Goal: Task Accomplishment & Management: Manage account settings

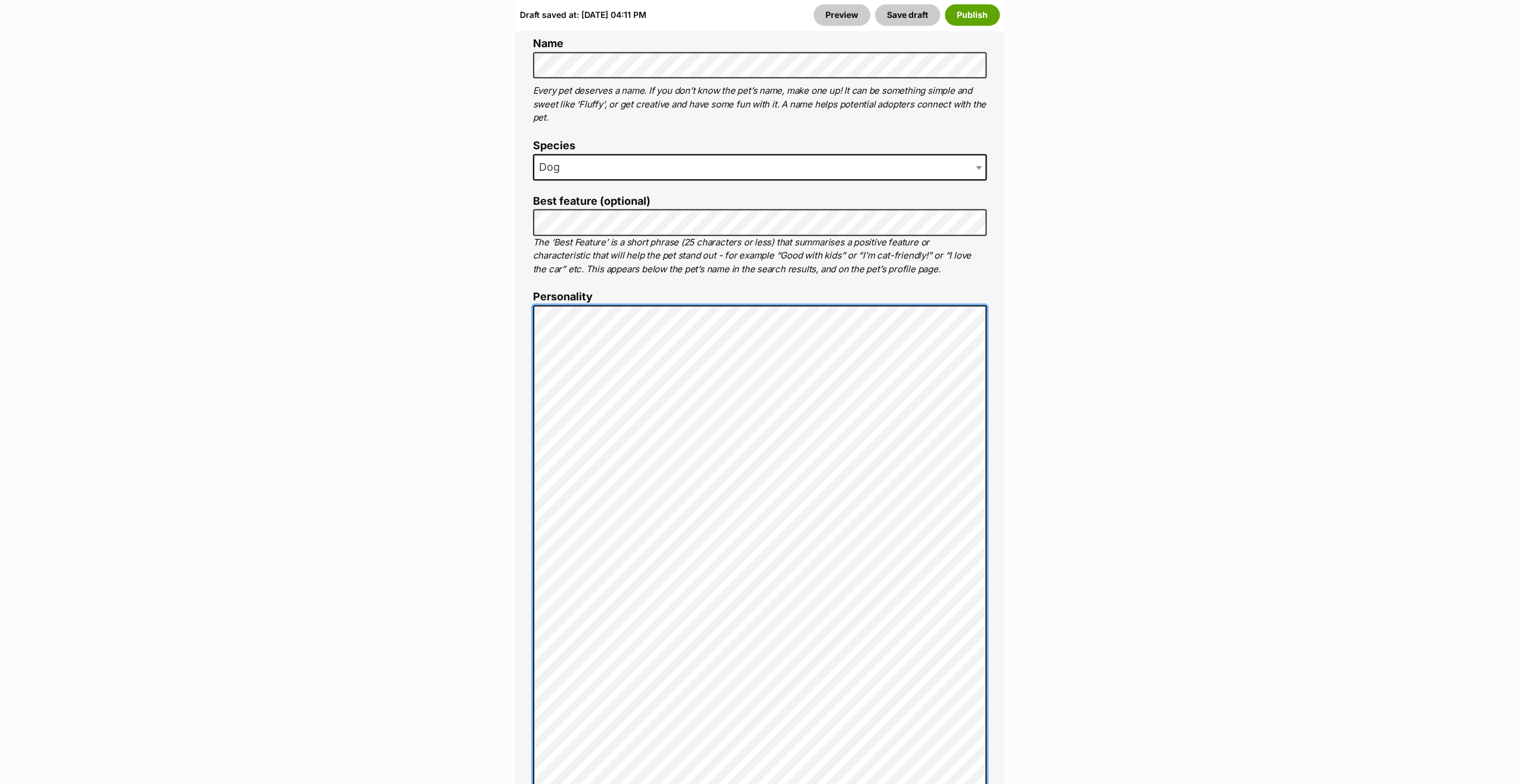
scroll to position [896, 0]
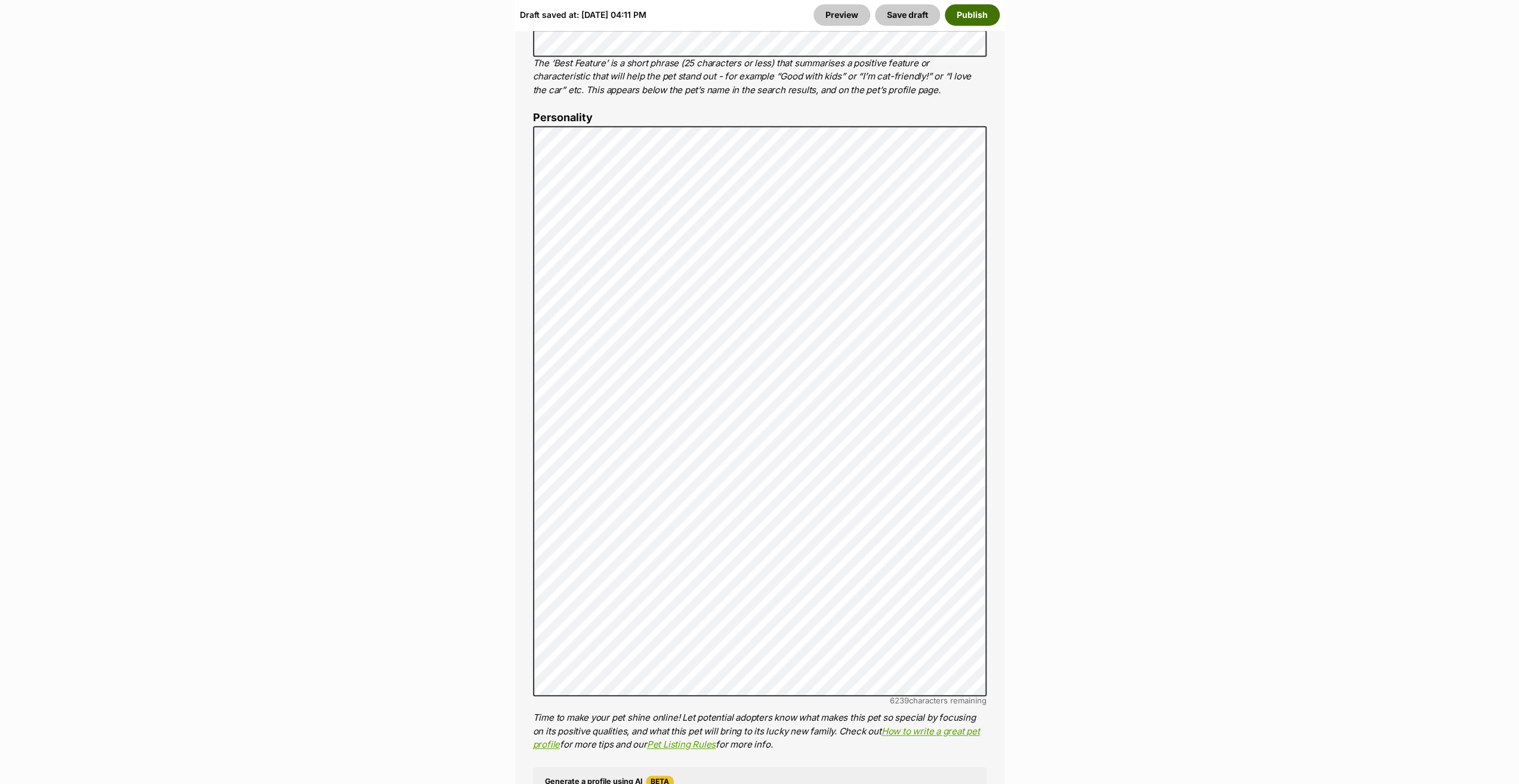
click at [972, 18] on button "Publish" at bounding box center [972, 15] width 55 height 22
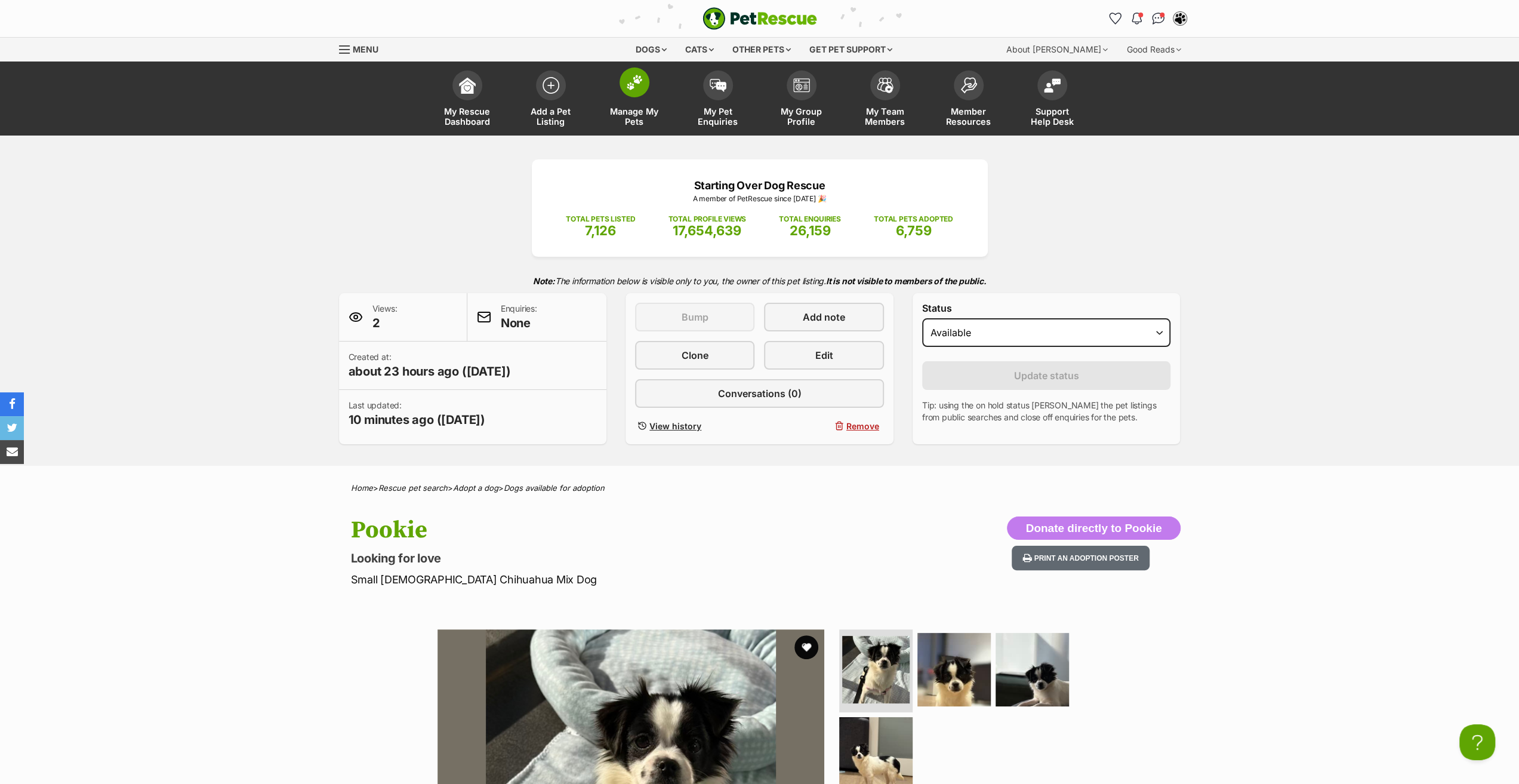
click at [625, 117] on span "Manage My Pets" at bounding box center [634, 116] width 54 height 20
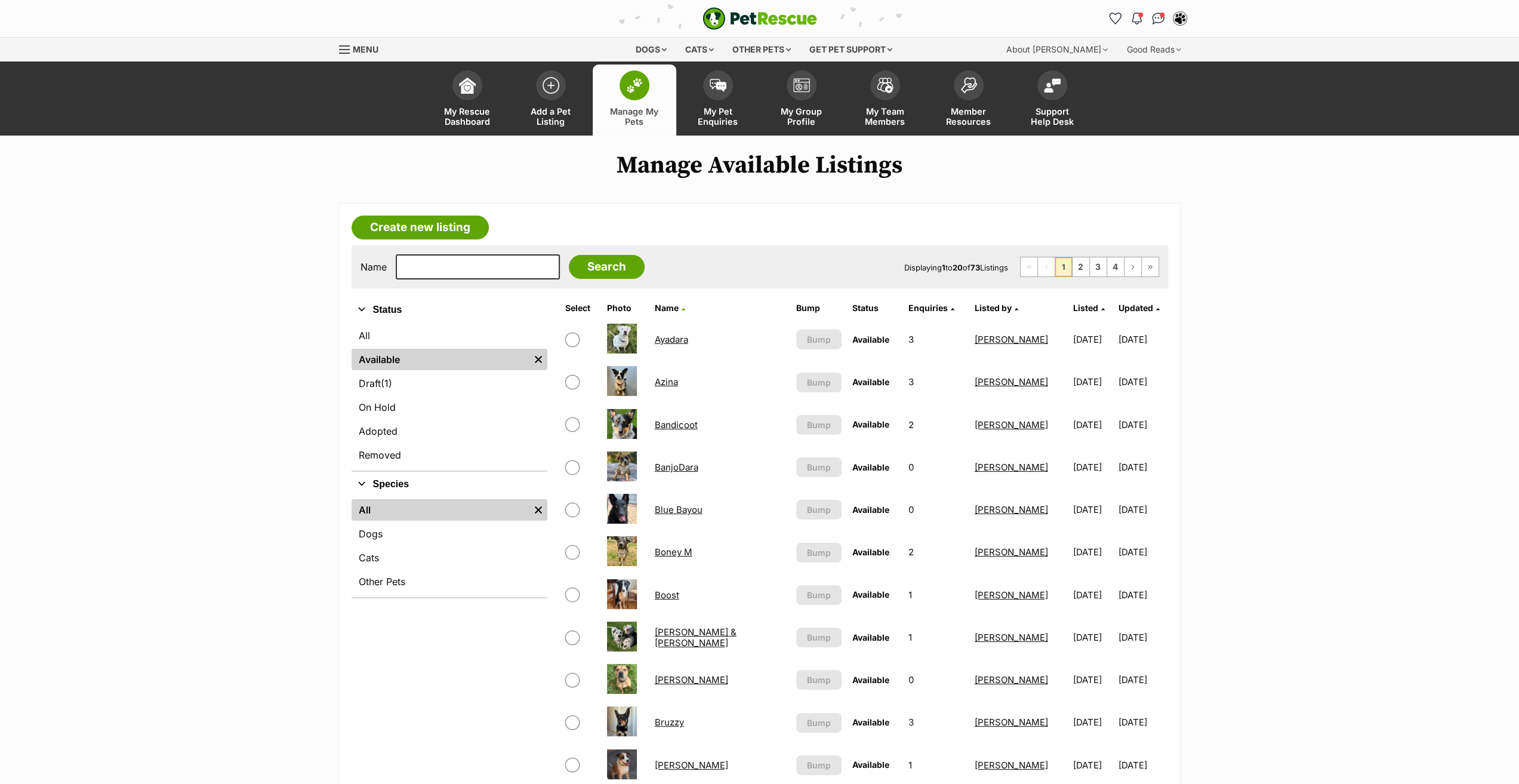
click at [673, 337] on link "Ayadara" at bounding box center [672, 339] width 34 height 11
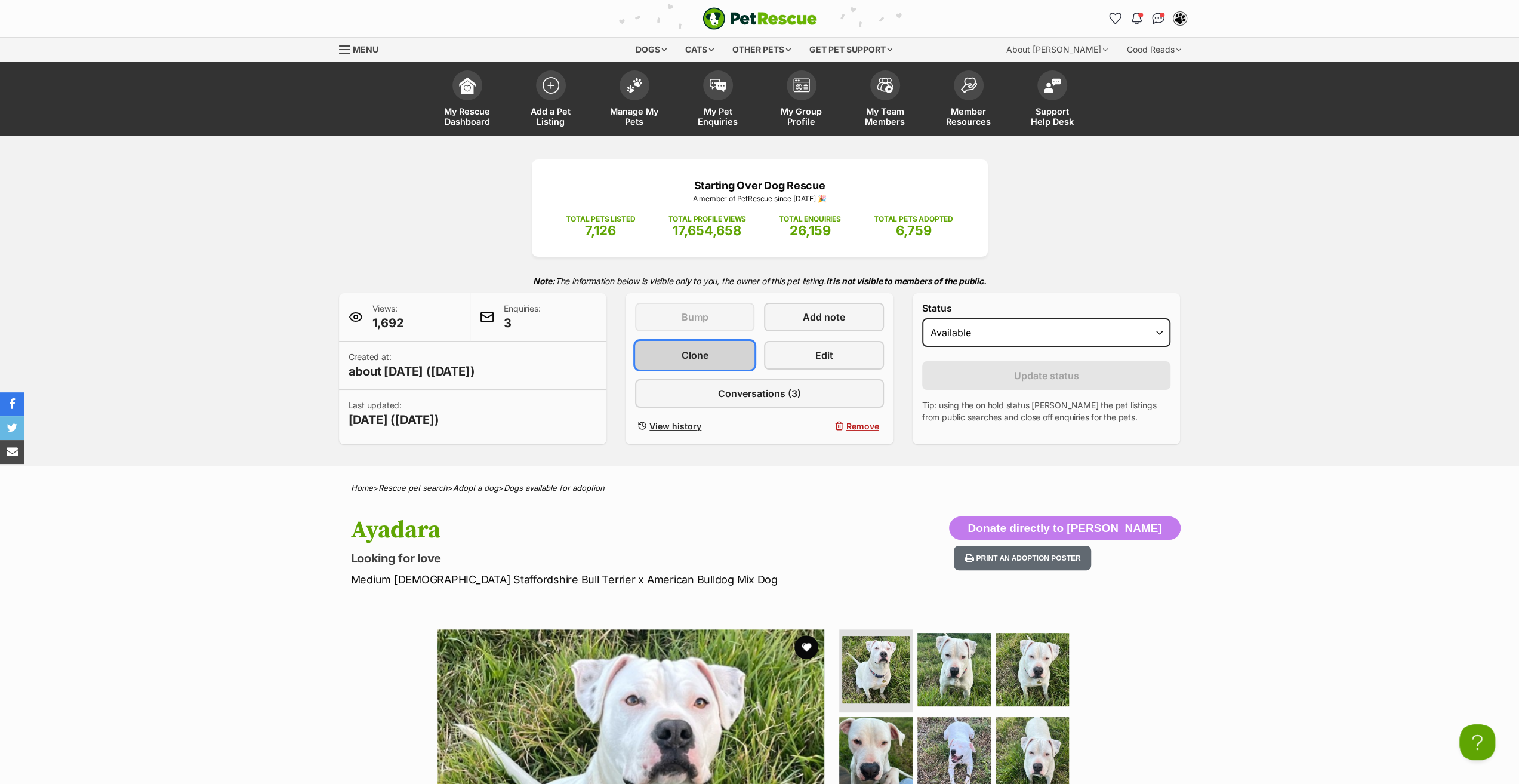
click at [680, 347] on link "Clone" at bounding box center [695, 355] width 119 height 29
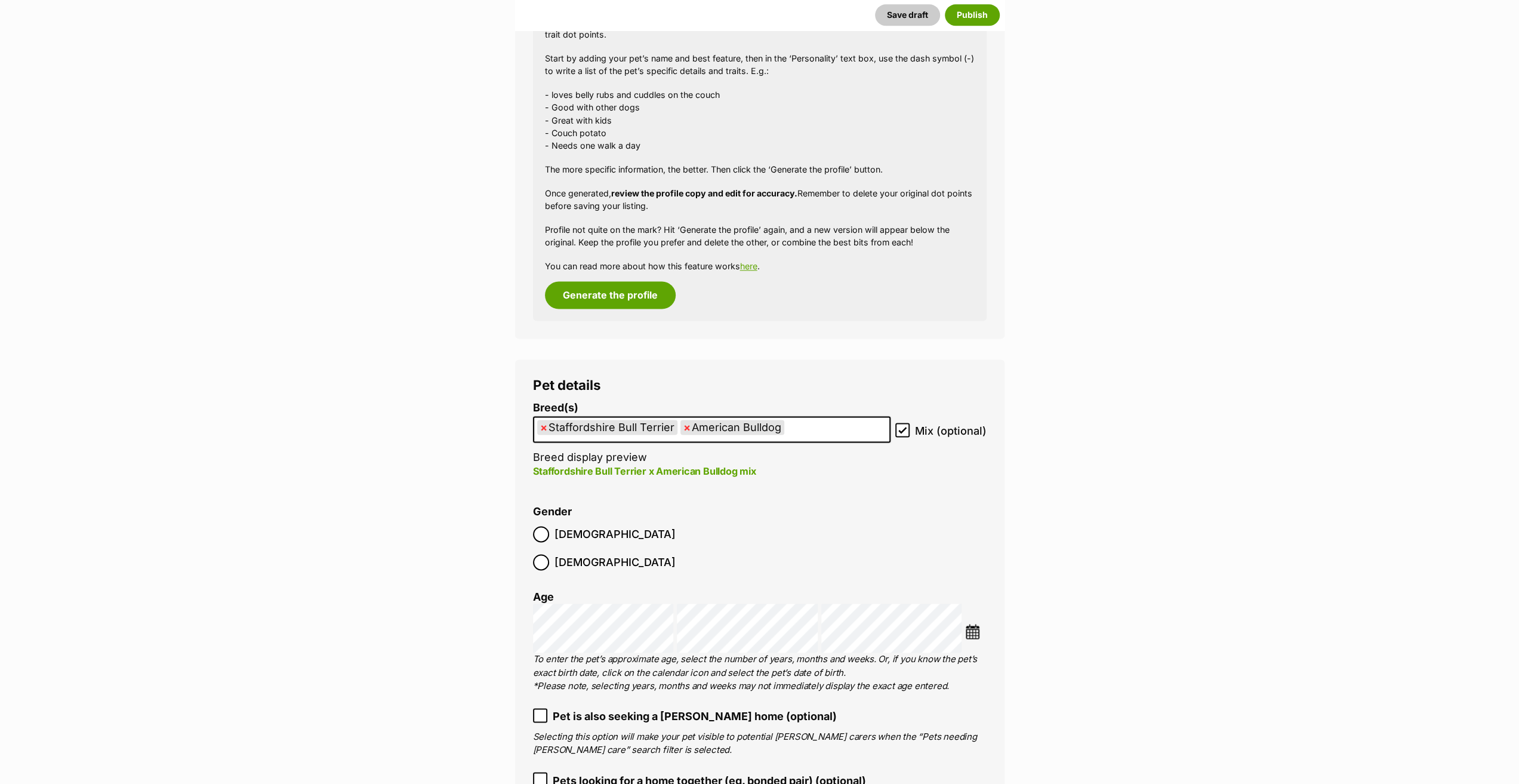
scroll to position [1571, 0]
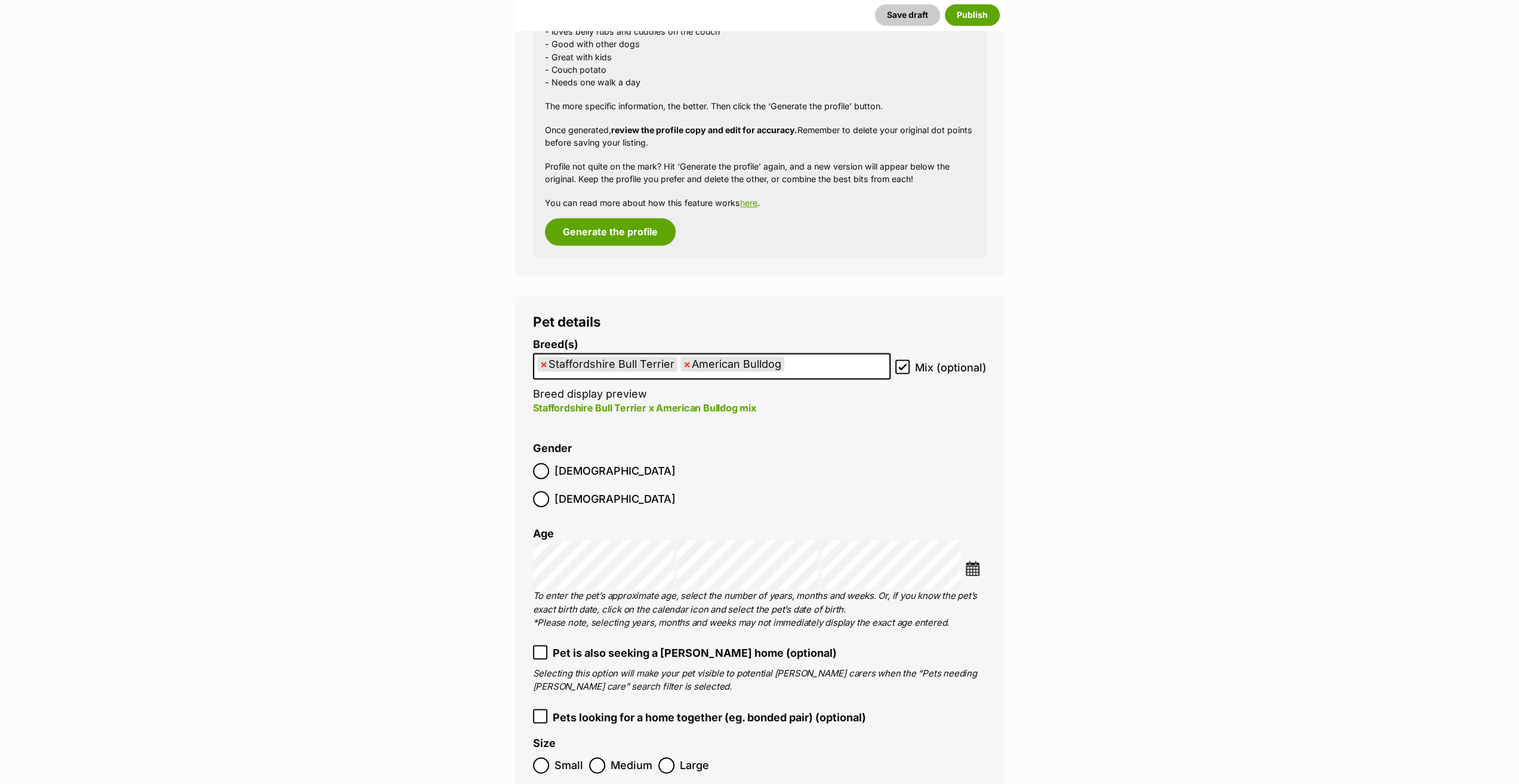
click at [685, 364] on span "×" at bounding box center [687, 363] width 7 height 15
click at [969, 561] on img at bounding box center [972, 568] width 15 height 15
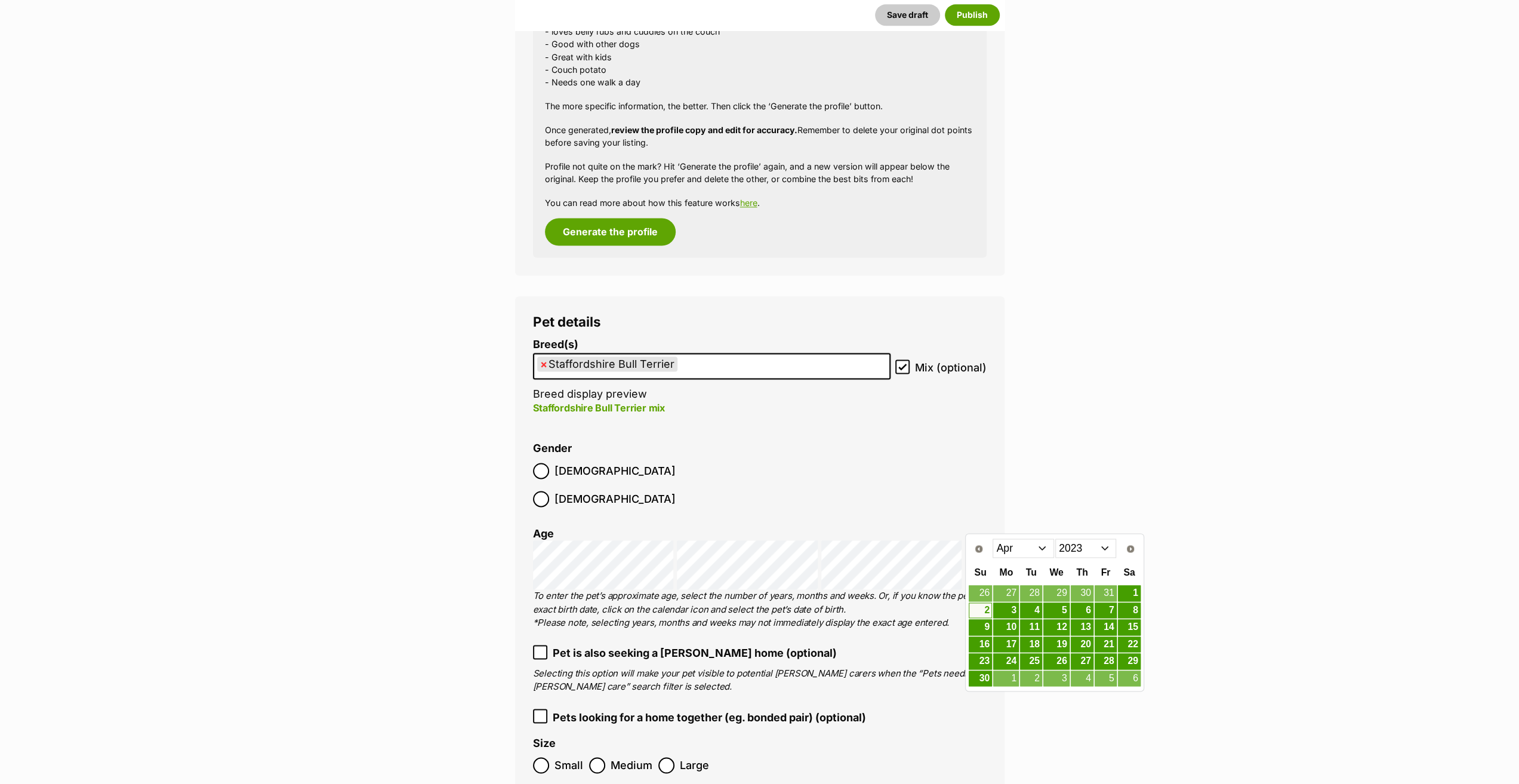
click at [1063, 553] on select "2013 2014 2015 2016 2017 2018 2019 2020 2021 2022 2023 2024 2025" at bounding box center [1085, 548] width 61 height 19
click at [1017, 550] on select "Jan Feb Mar Apr May Jun Jul Aug Sep" at bounding box center [1023, 548] width 61 height 19
click at [1007, 643] on link "17" at bounding box center [1007, 644] width 26 height 15
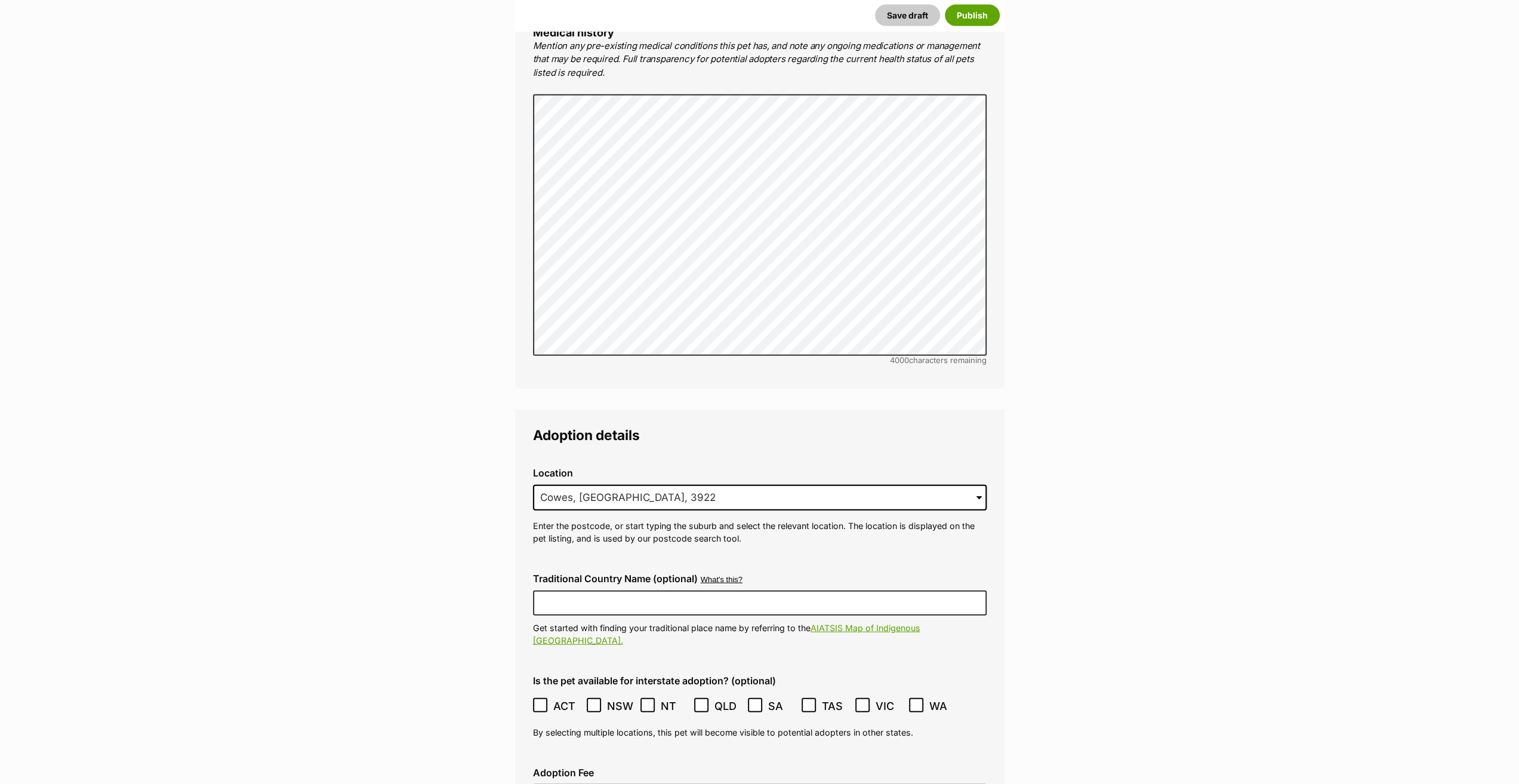
scroll to position [2883, 0]
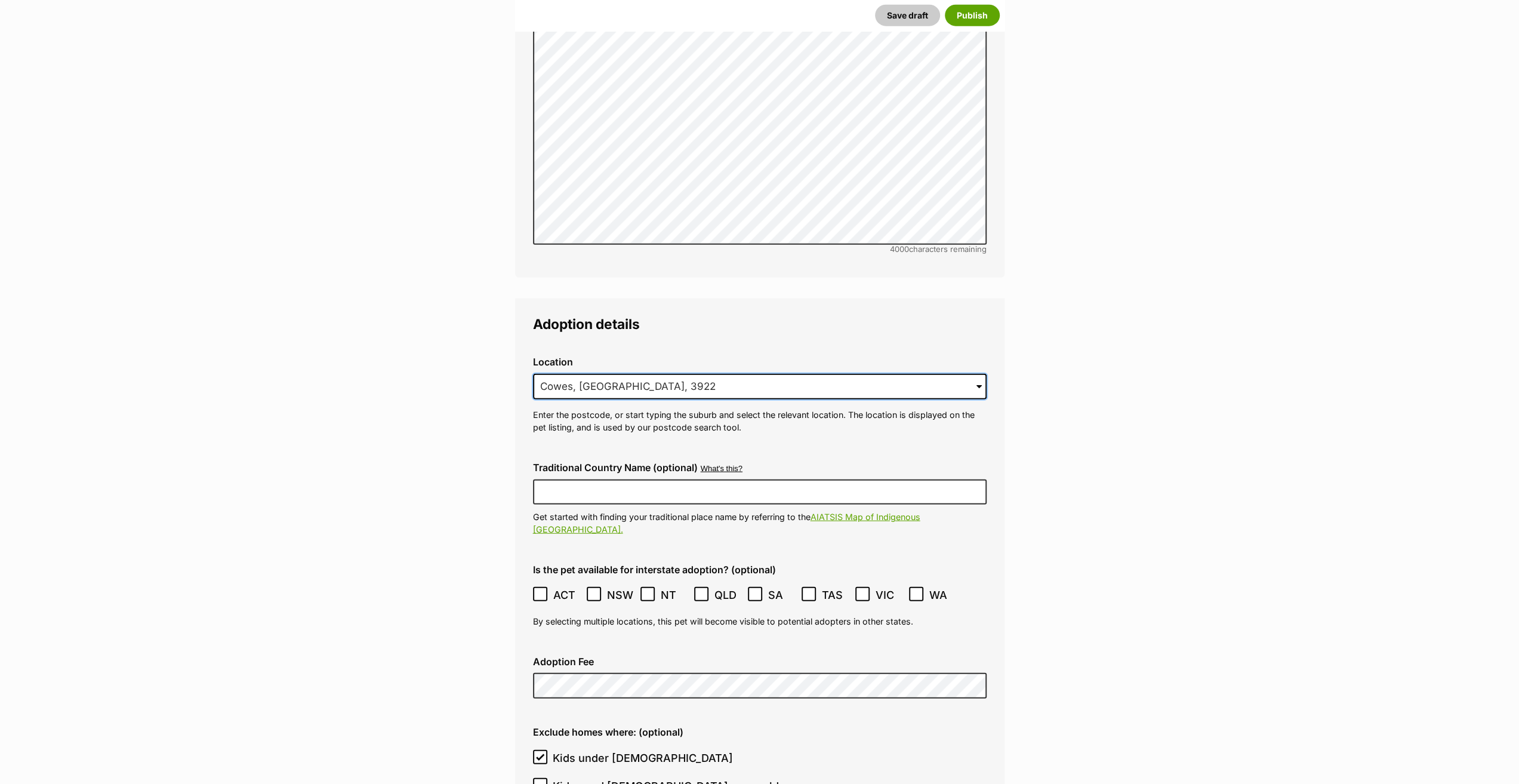
drag, startPoint x: 641, startPoint y: 357, endPoint x: 415, endPoint y: 357, distance: 226.0
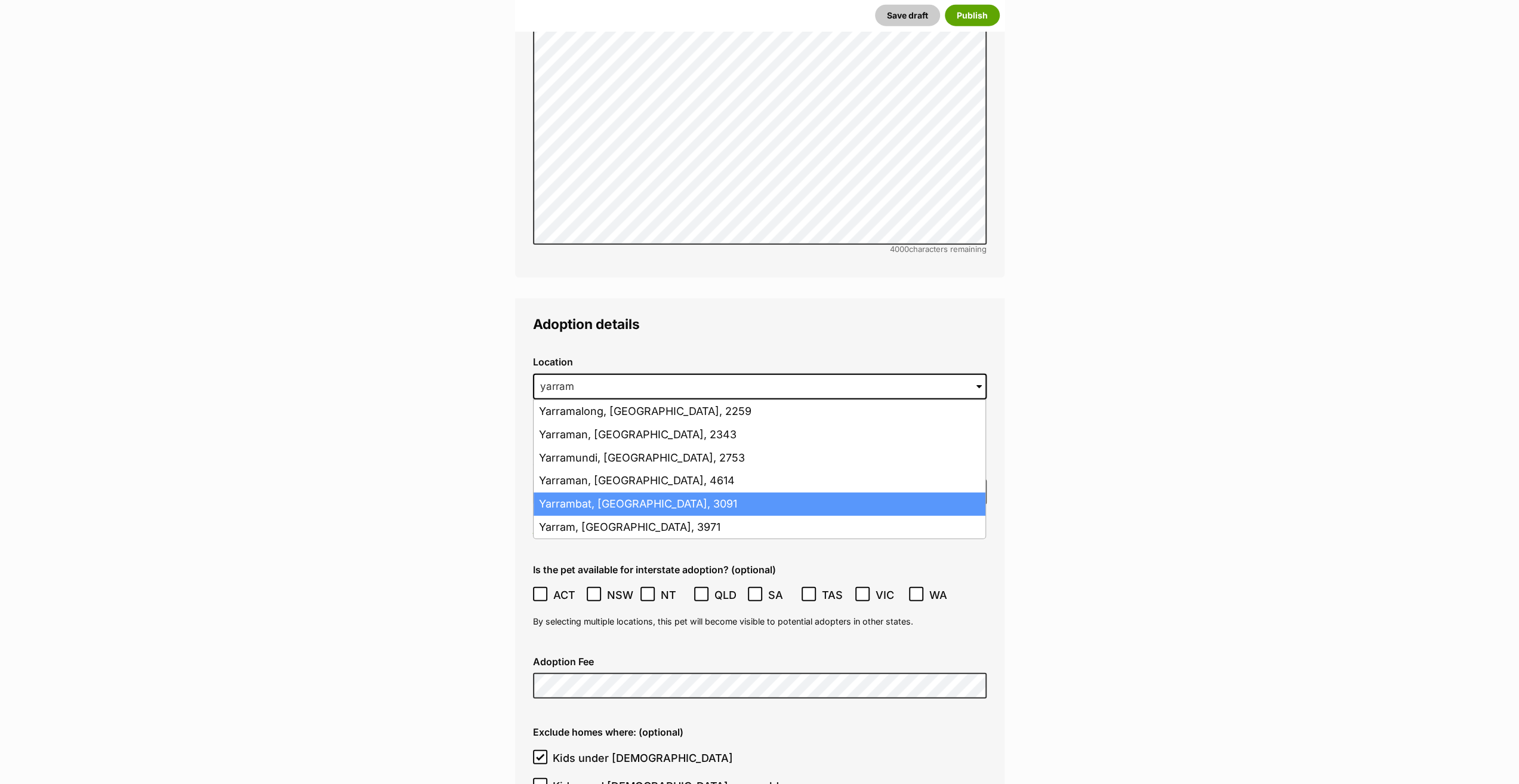
click at [588, 492] on li "Yarrambat, Victoria, 3091" at bounding box center [760, 504] width 452 height 23
type input "Yarrambat, Victoria, 3091"
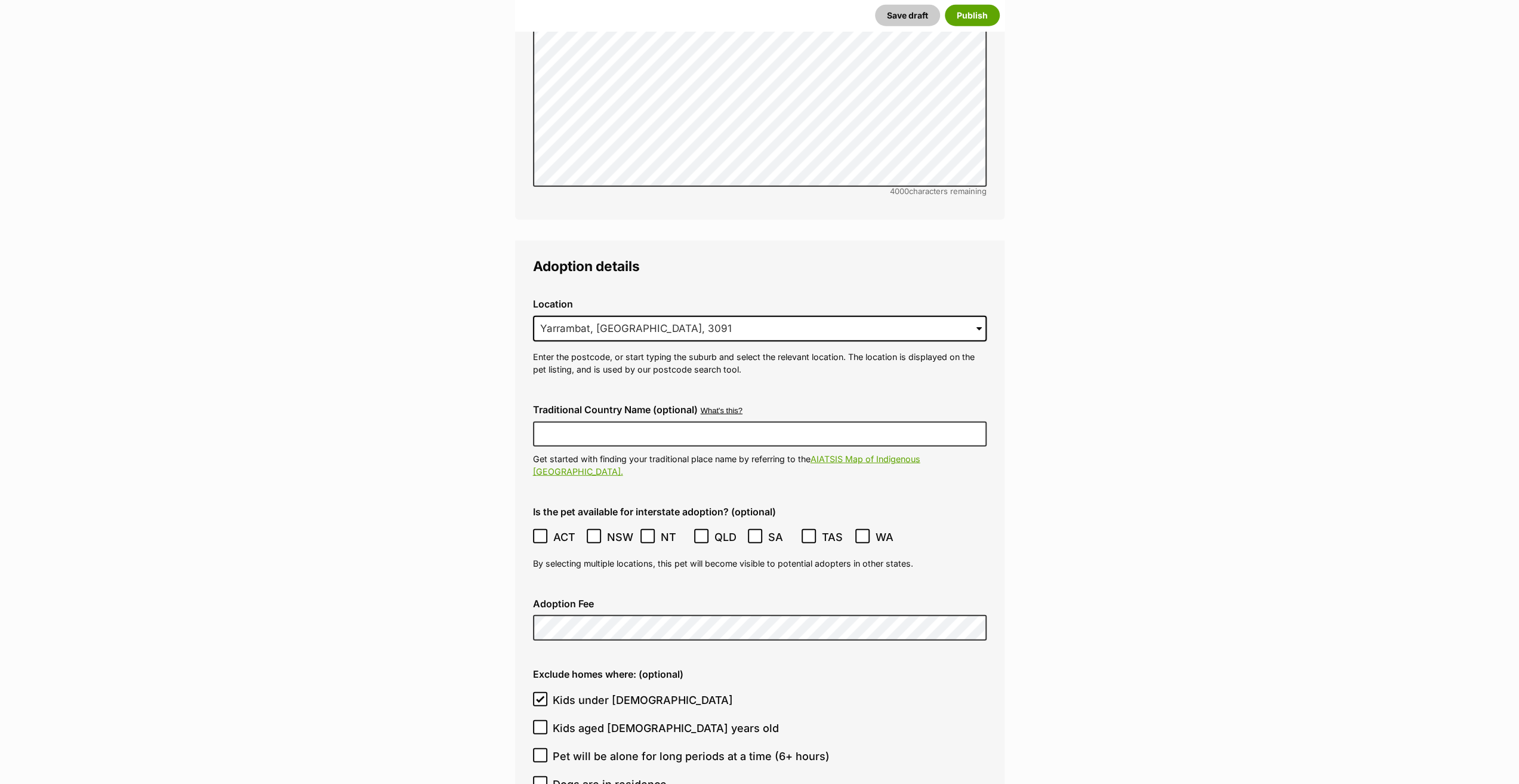
scroll to position [3003, 0]
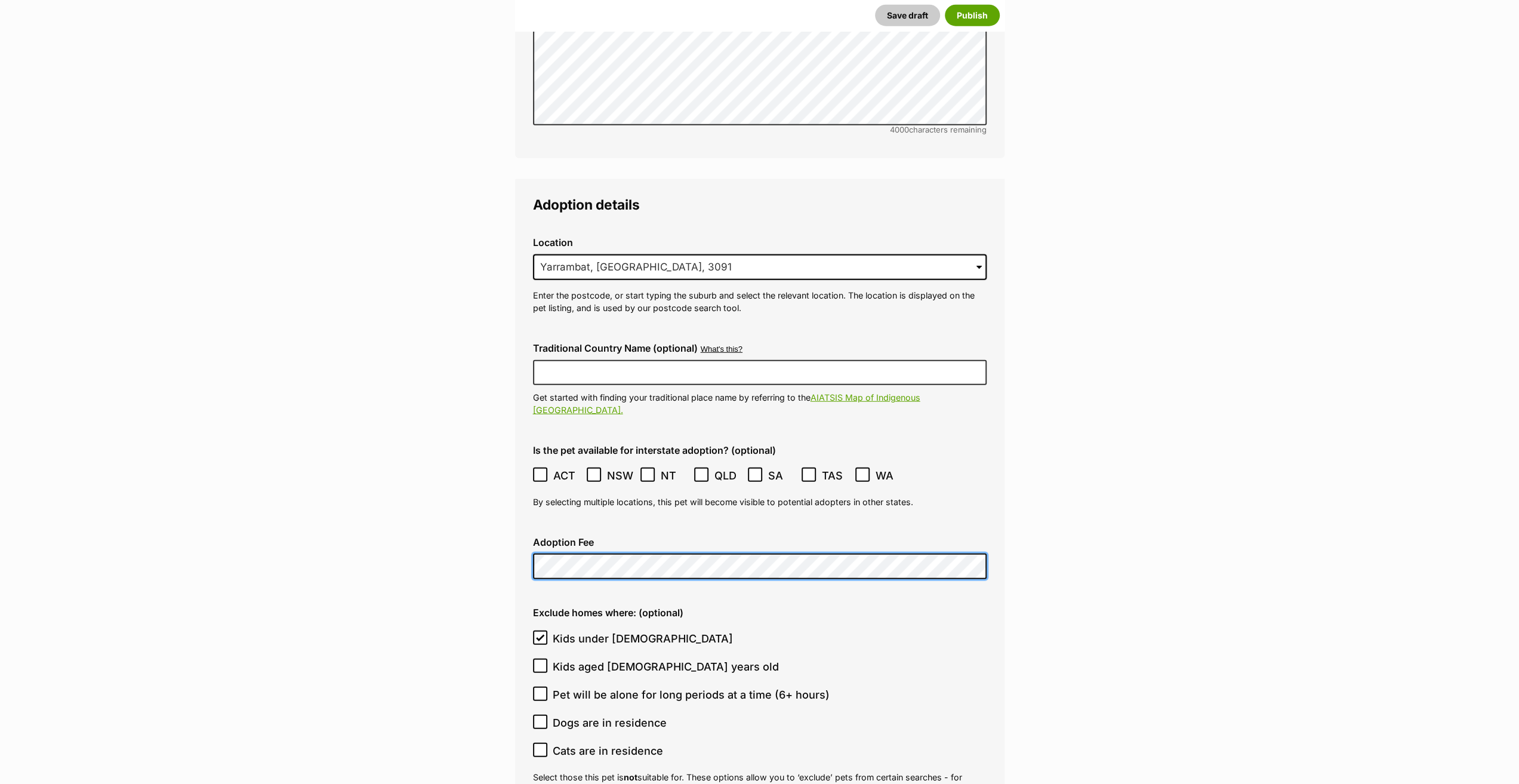
click at [545, 630] on input "Kids under 5 years old" at bounding box center [540, 637] width 15 height 15
checkbox input "false"
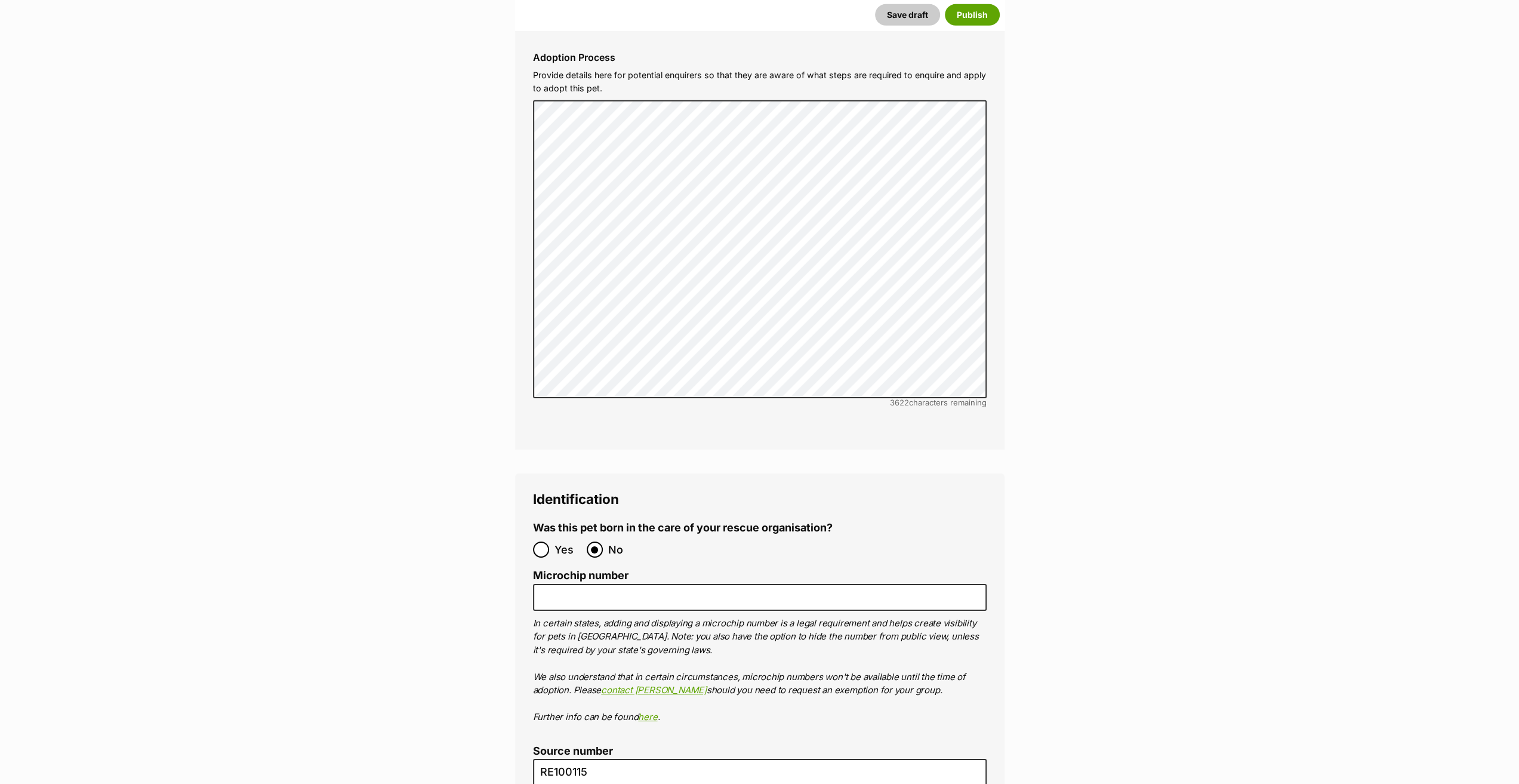
scroll to position [3839, 0]
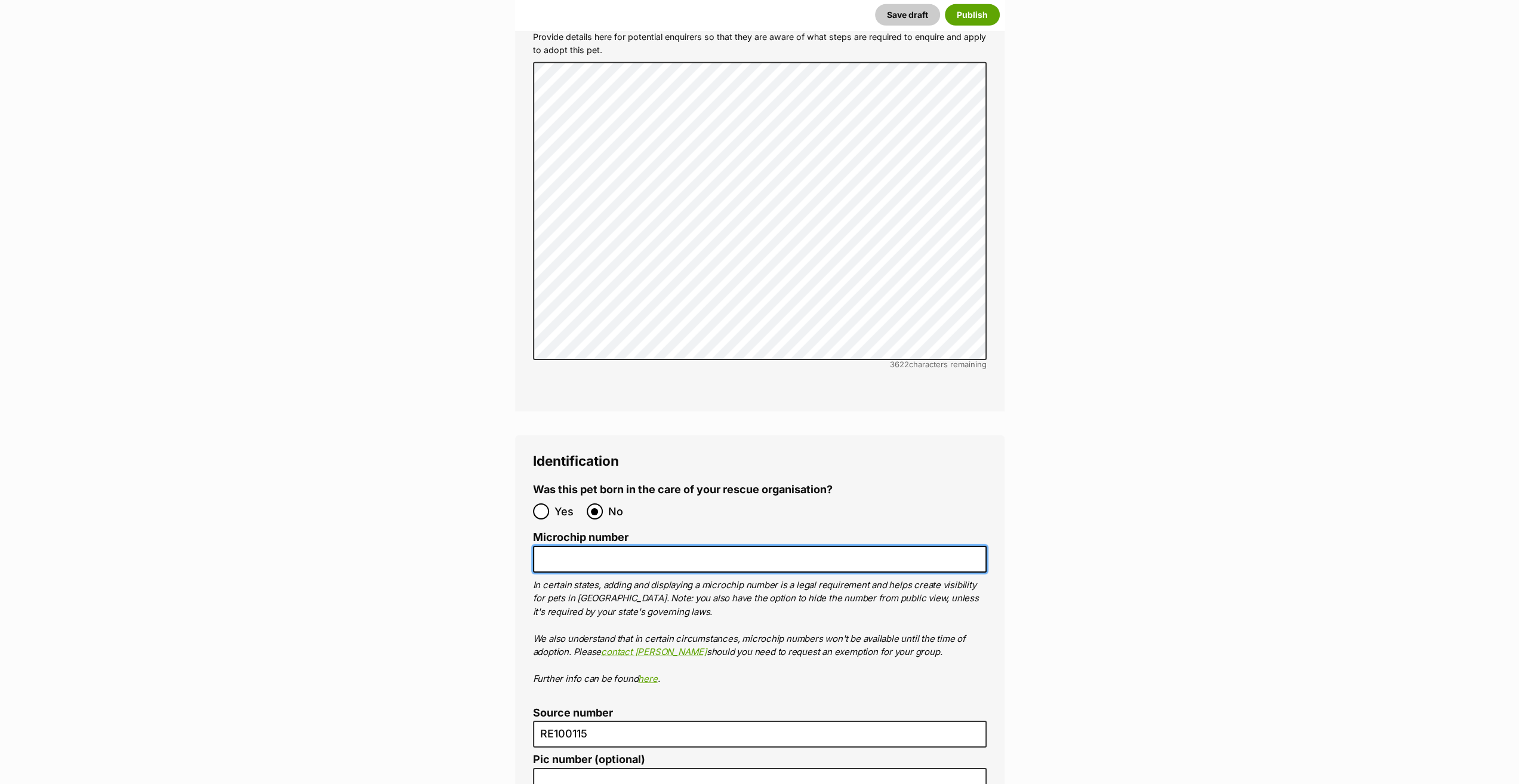
paste input "956000017499866"
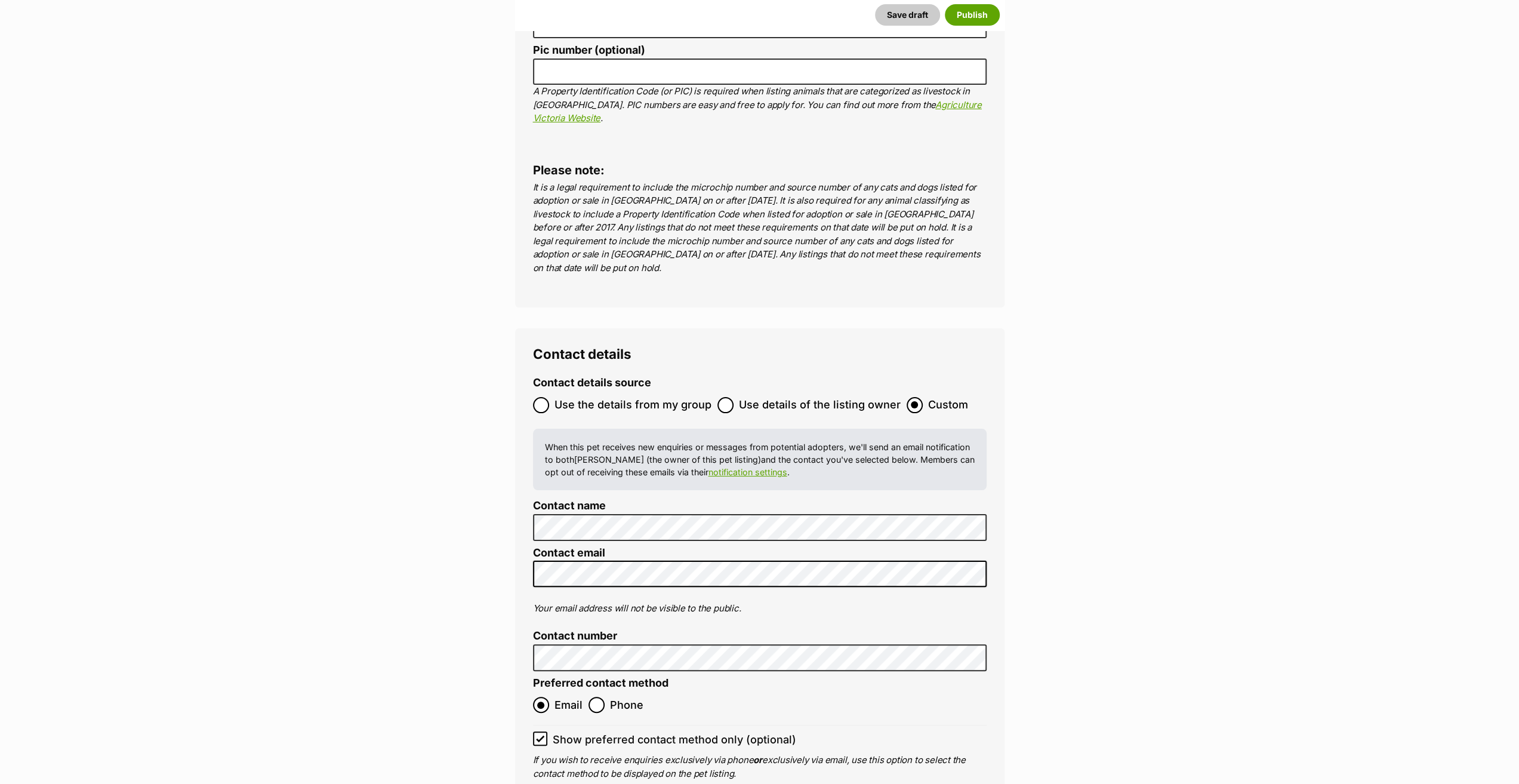
scroll to position [4555, 0]
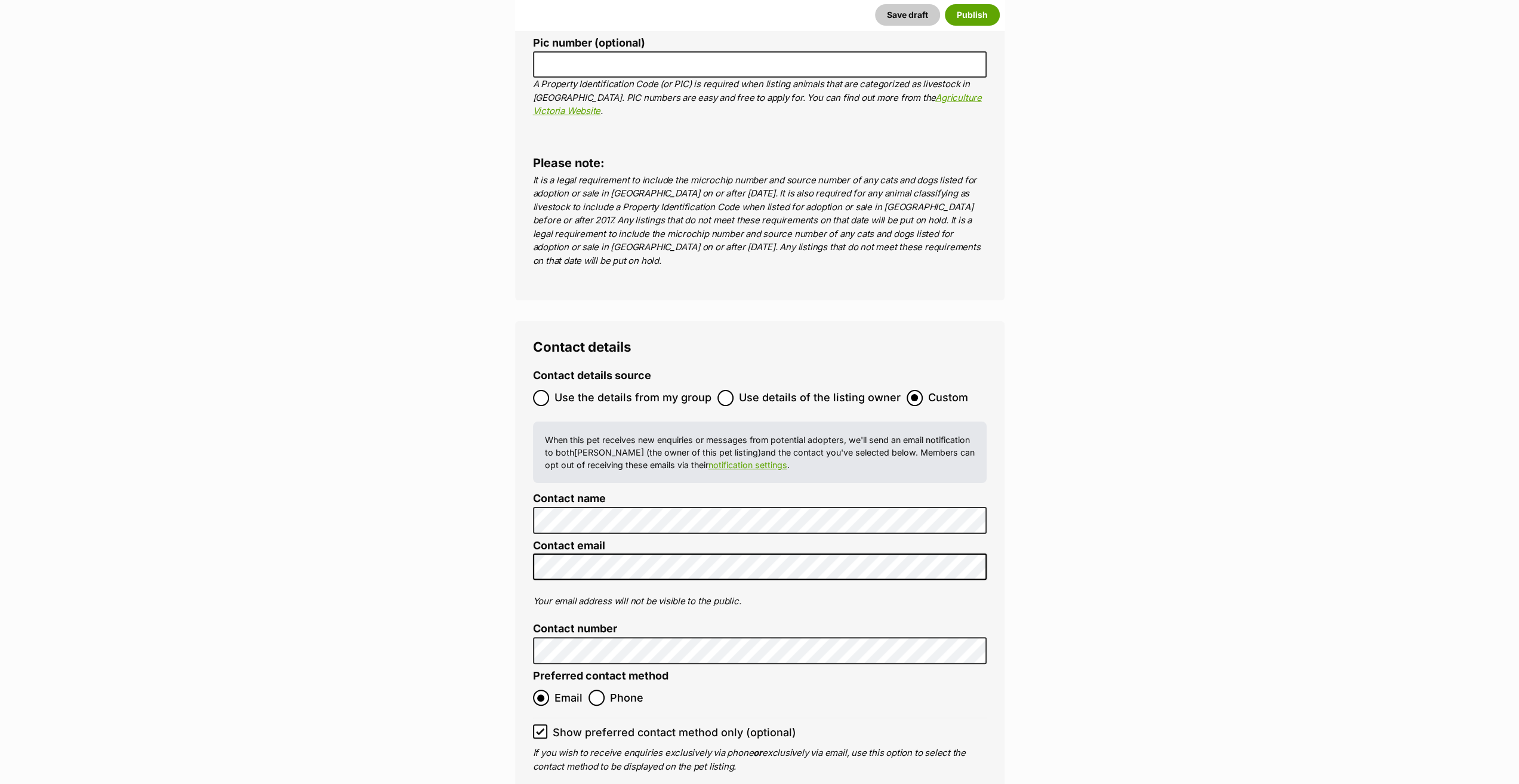
type input "956000017499866"
drag, startPoint x: 337, startPoint y: 479, endPoint x: 398, endPoint y: 507, distance: 67.1
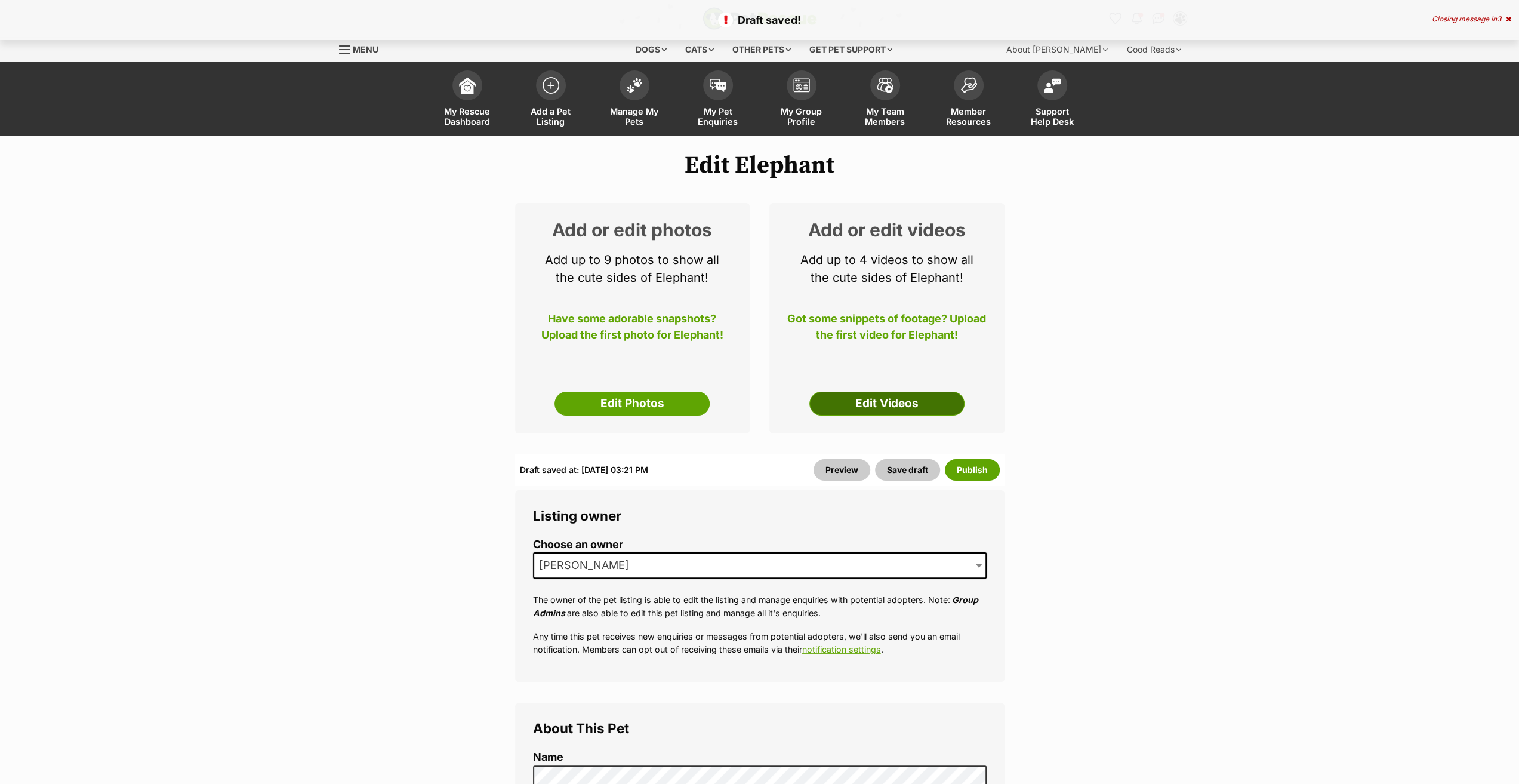
click at [901, 411] on link "Edit Videos" at bounding box center [886, 403] width 155 height 24
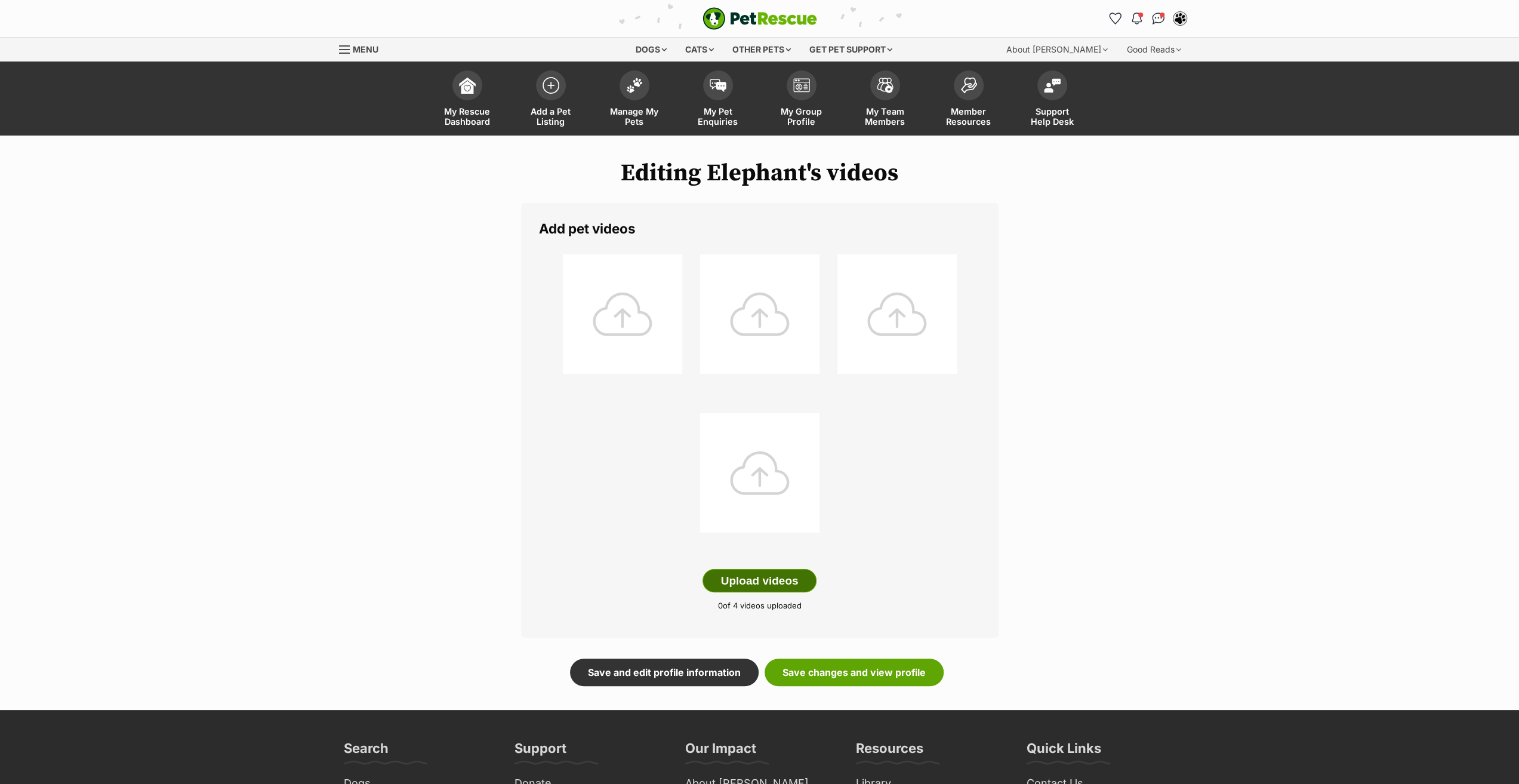
click at [763, 572] on button "Upload videos" at bounding box center [760, 581] width 114 height 24
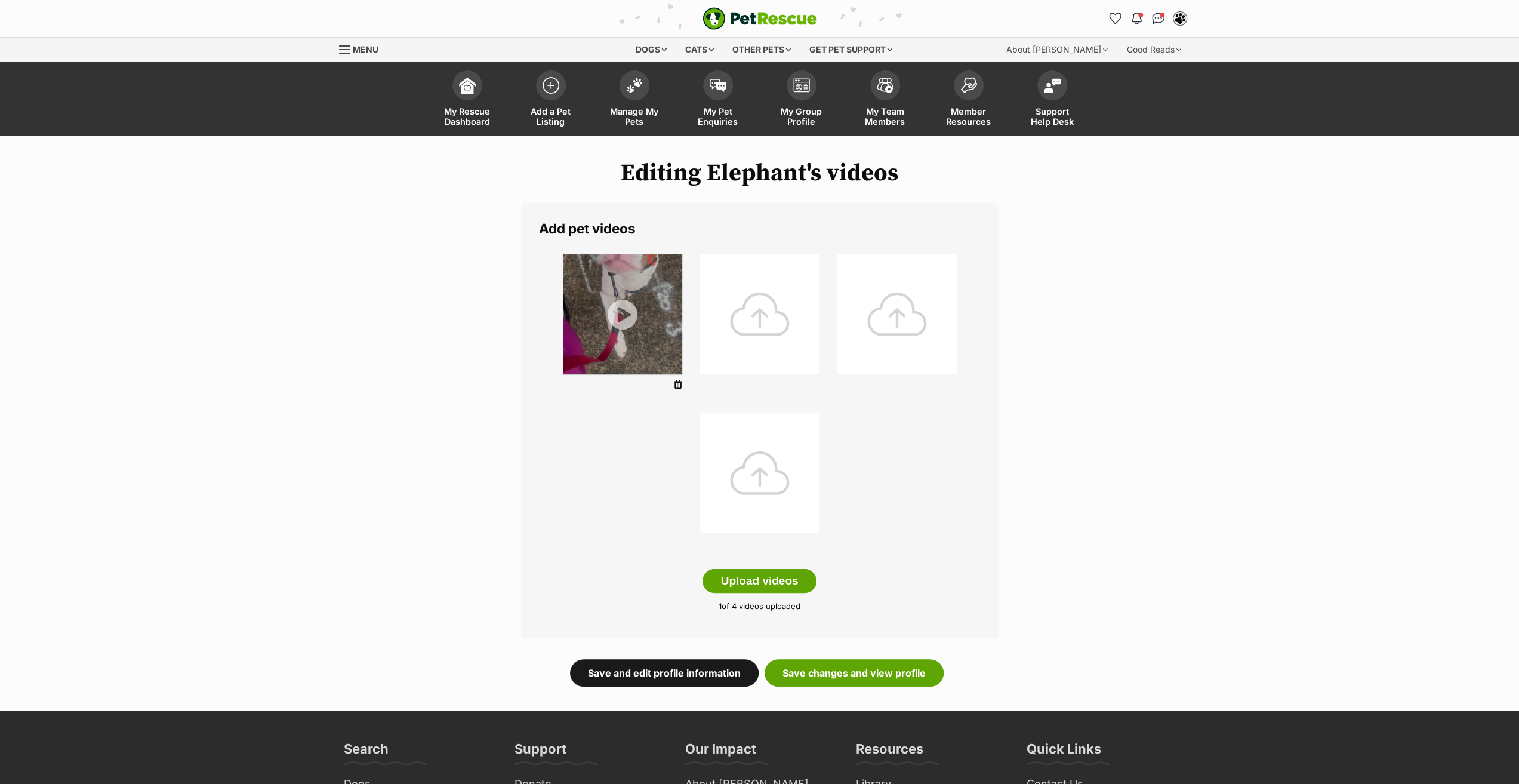
click at [703, 676] on link "Save and edit profile information" at bounding box center [665, 672] width 189 height 28
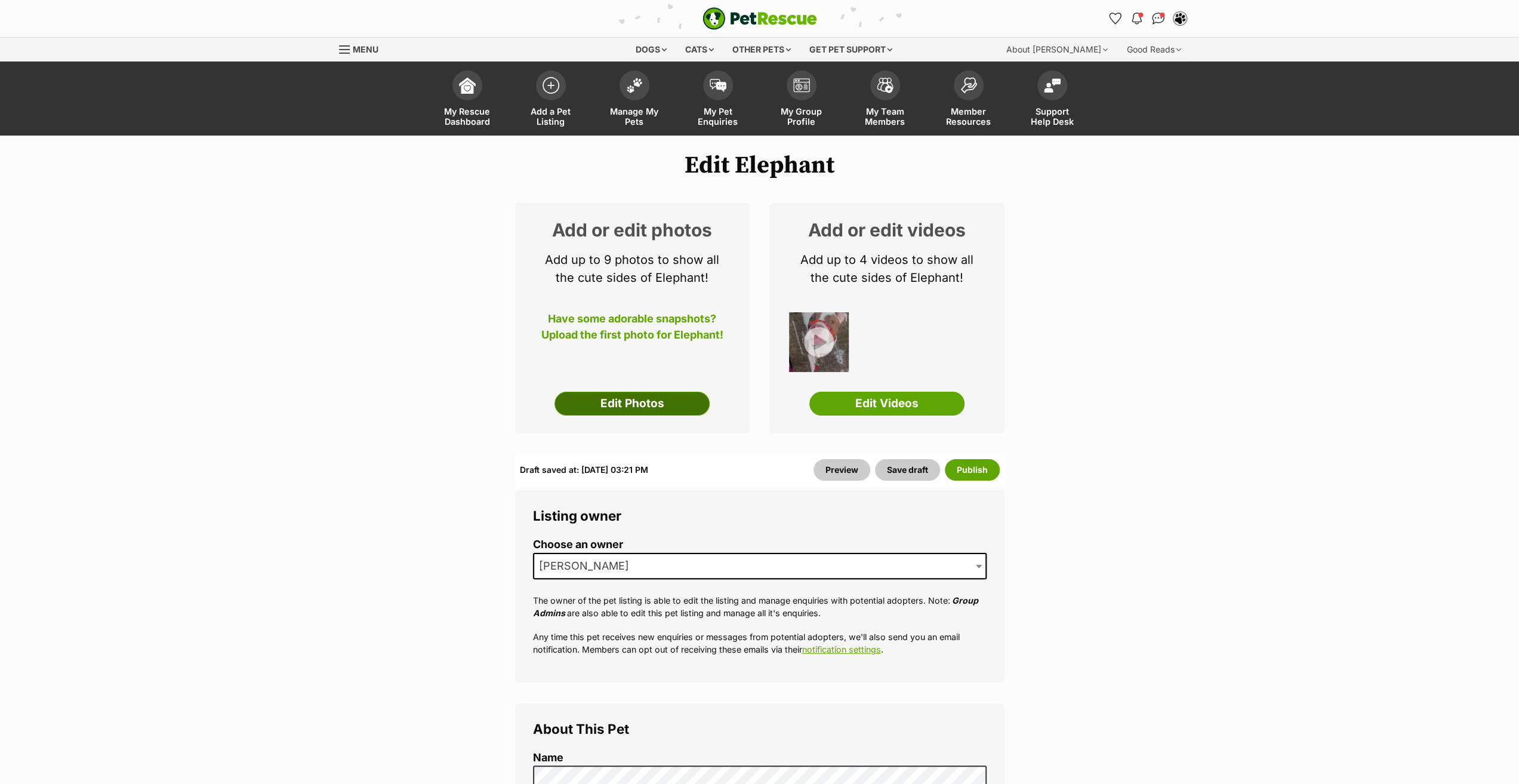
click at [644, 407] on link "Edit Photos" at bounding box center [632, 403] width 155 height 24
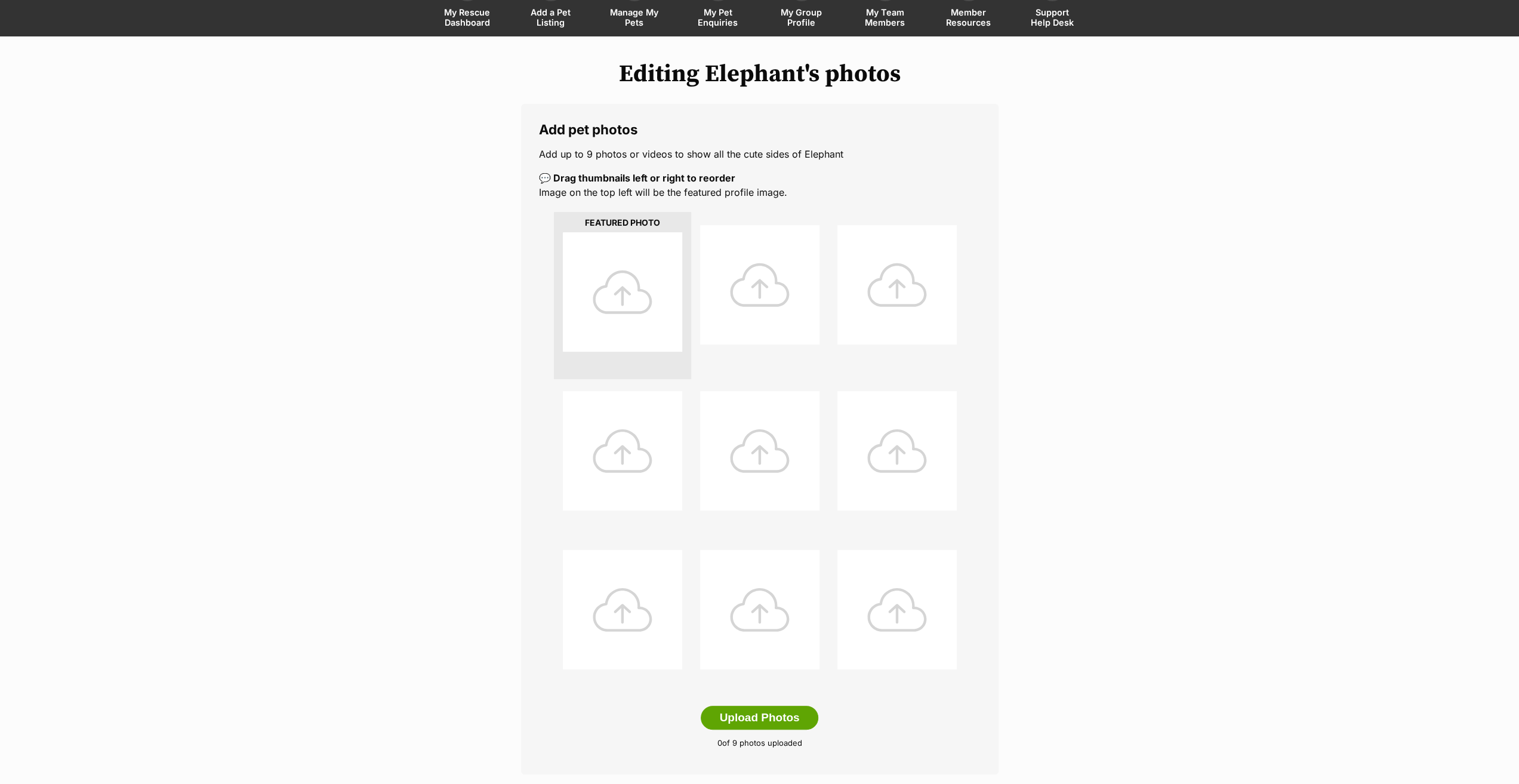
scroll to position [179, 0]
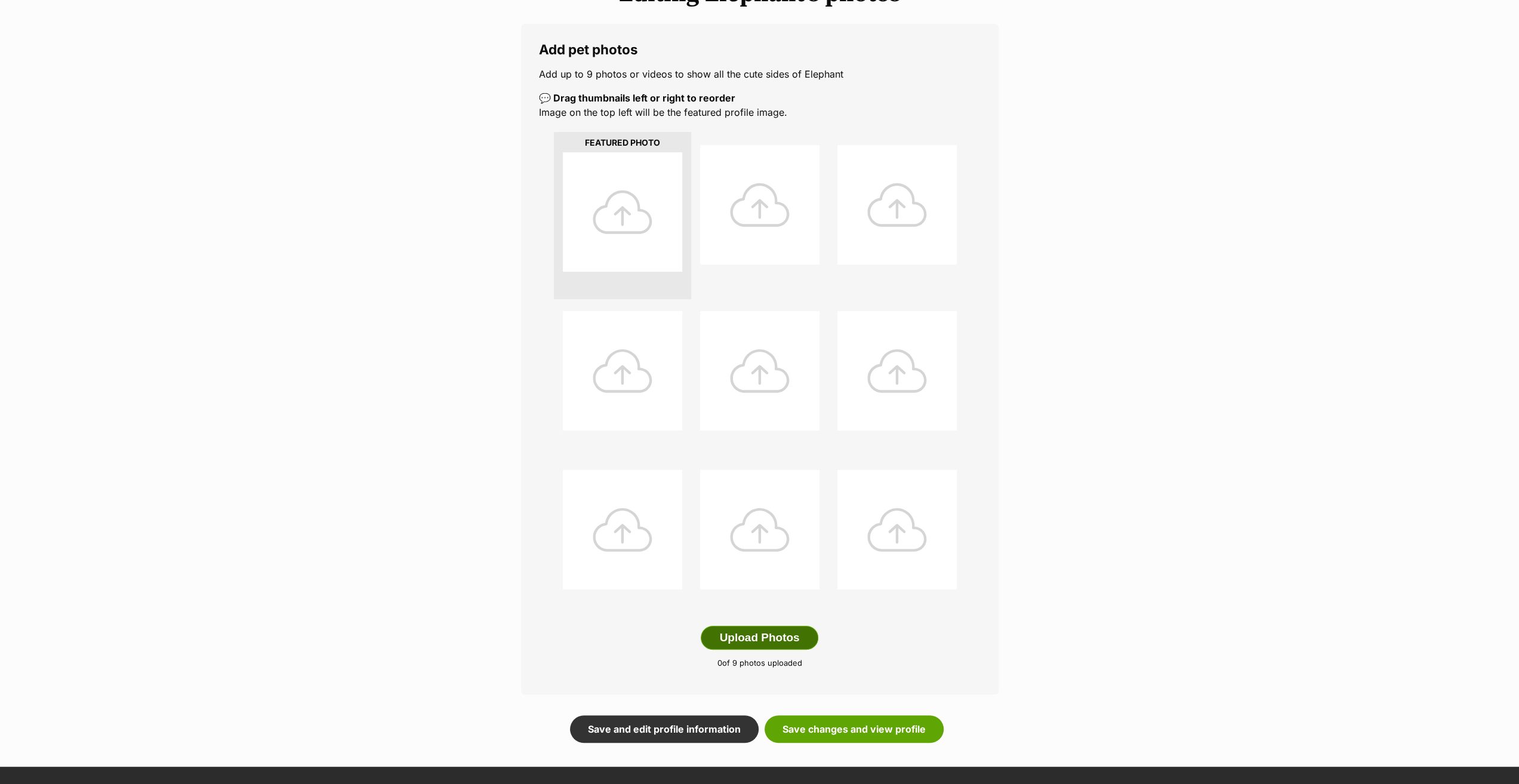
click at [769, 641] on button "Upload Photos" at bounding box center [759, 638] width 117 height 24
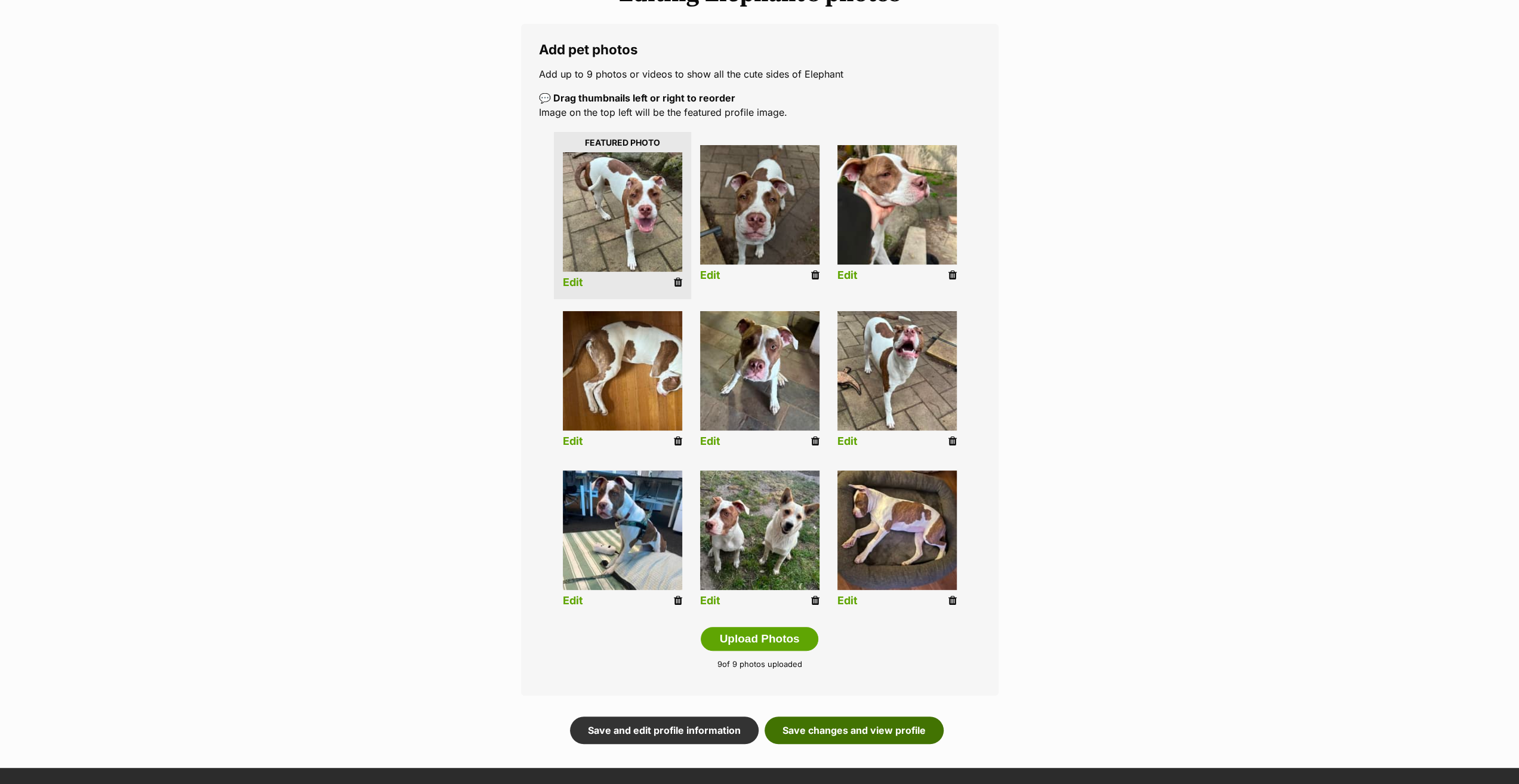
click at [834, 729] on link "Save changes and view profile" at bounding box center [853, 730] width 179 height 28
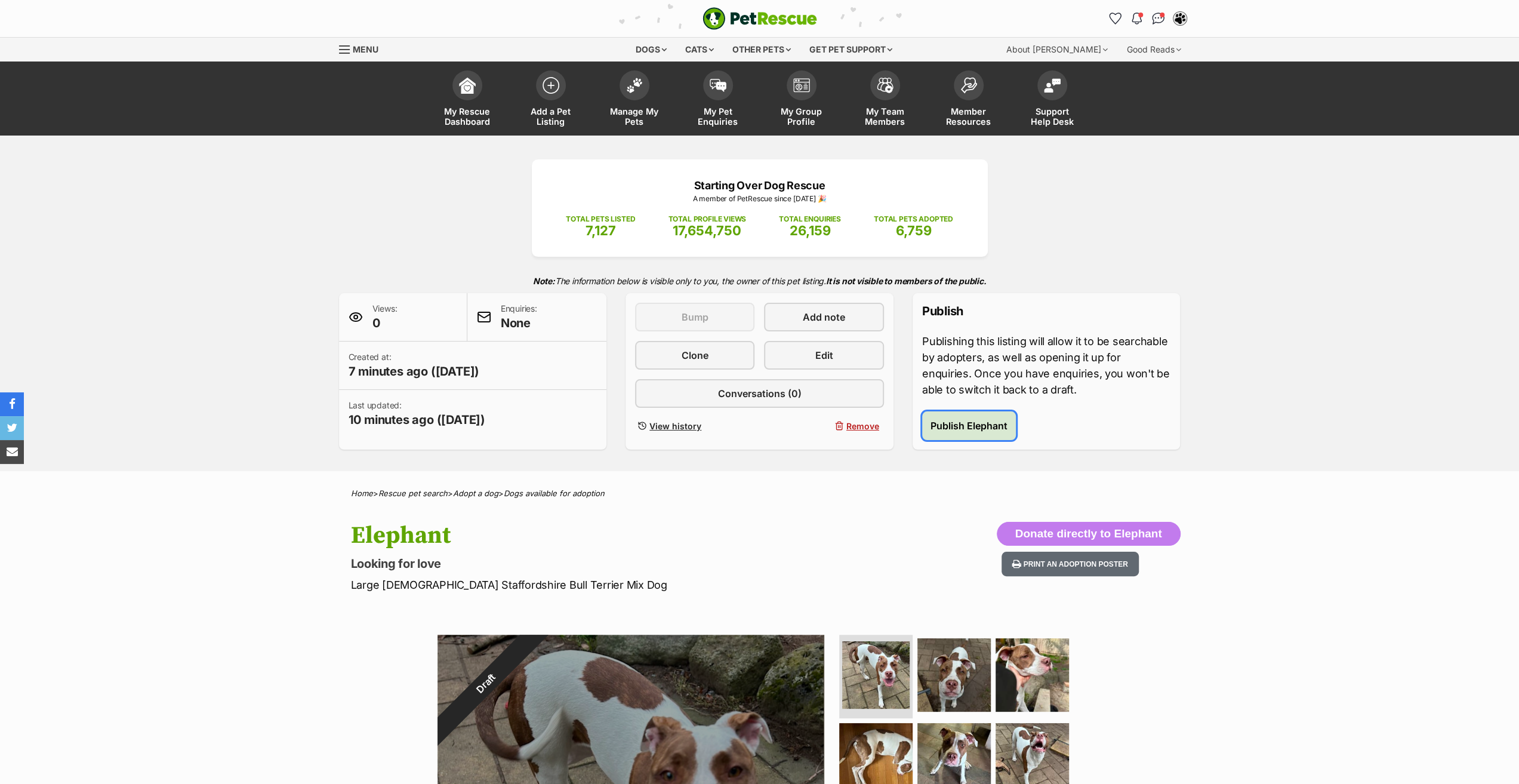
click at [969, 426] on span "Publish Elephant" at bounding box center [969, 425] width 77 height 15
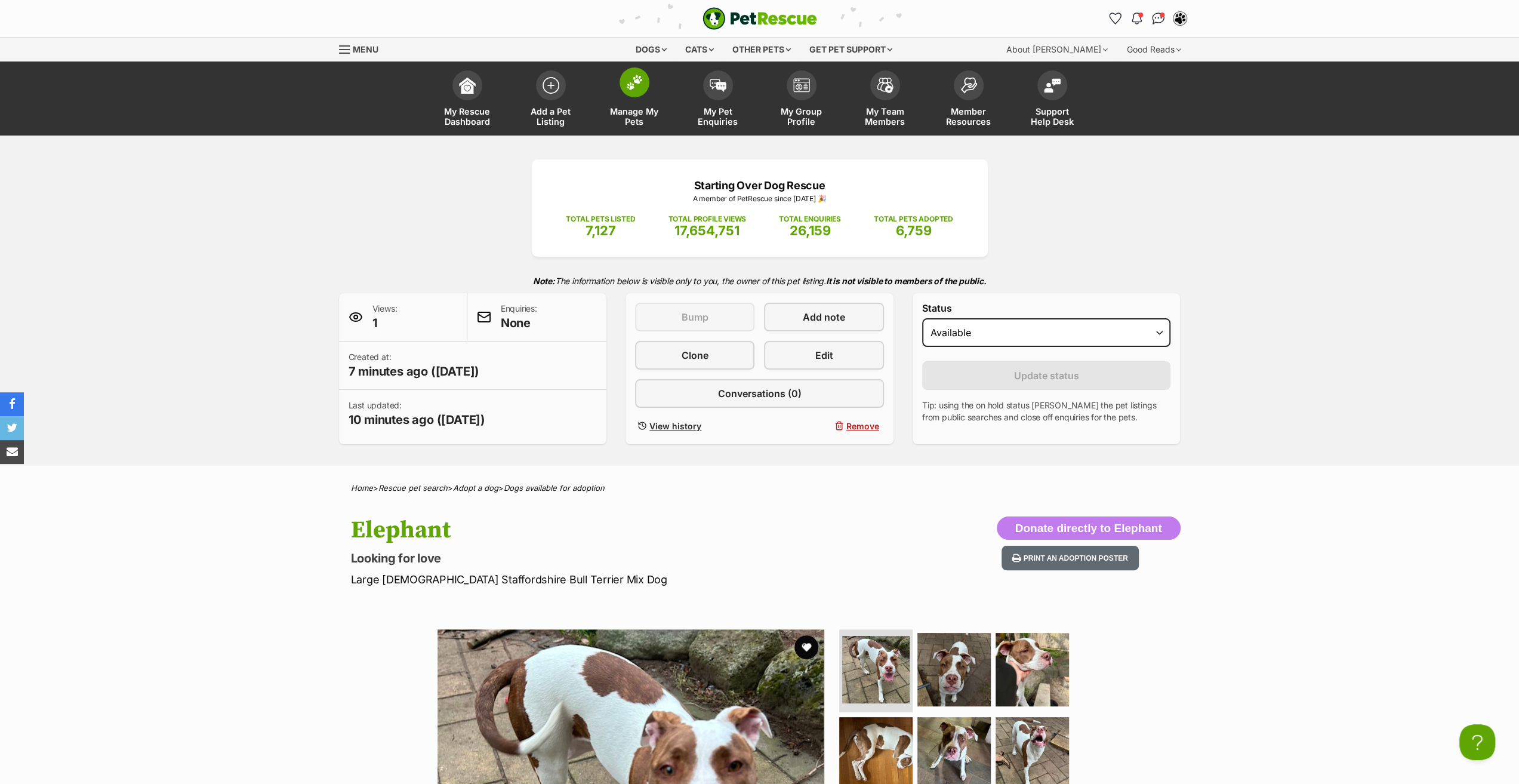
drag, startPoint x: 344, startPoint y: 512, endPoint x: 645, endPoint y: 96, distance: 513.5
click at [645, 96] on link "Manage My Pets" at bounding box center [634, 100] width 84 height 71
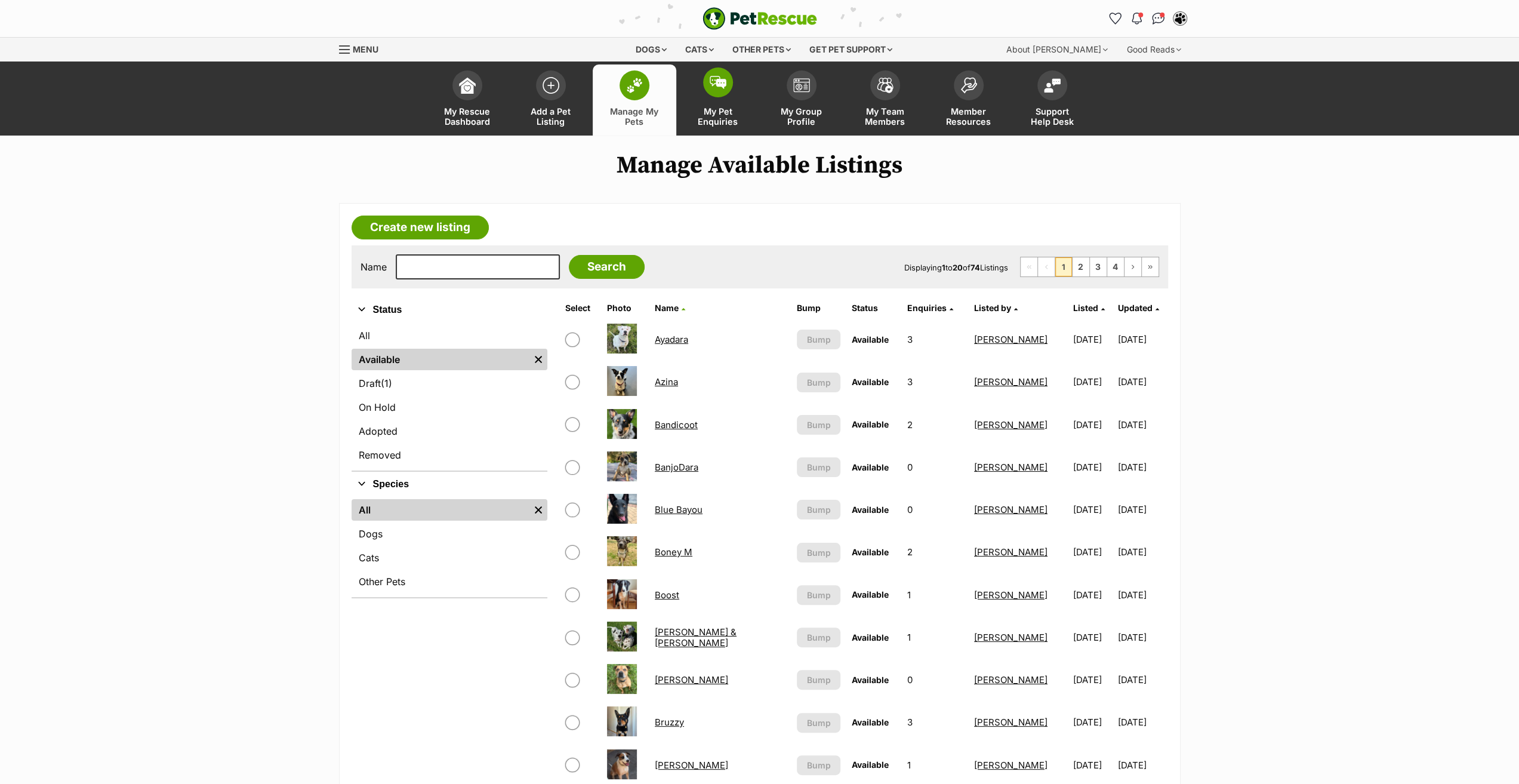
click at [705, 119] on span "My Pet Enquiries" at bounding box center [718, 116] width 54 height 20
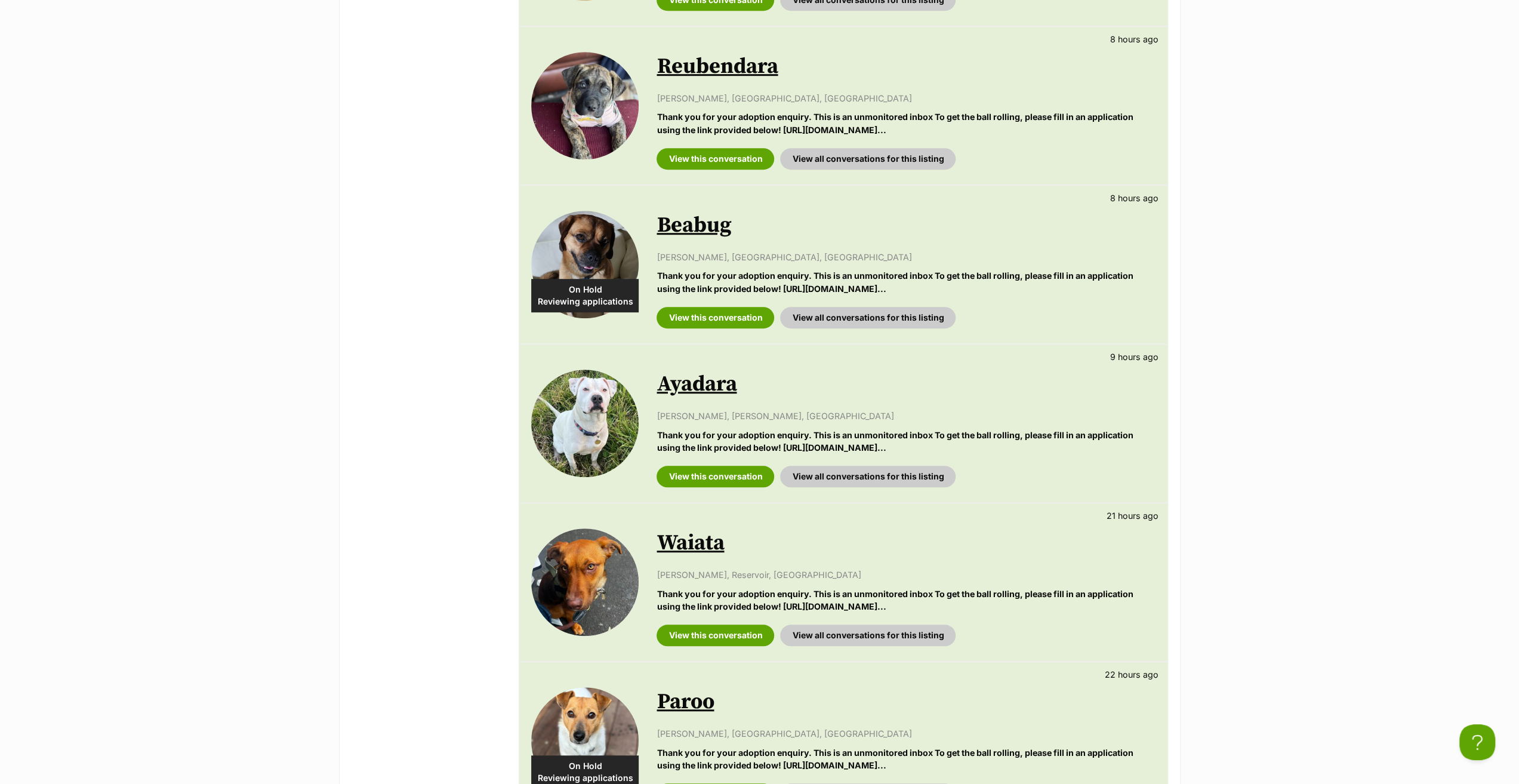
scroll to position [657, 0]
